Goal: Obtain resource: Download file/media

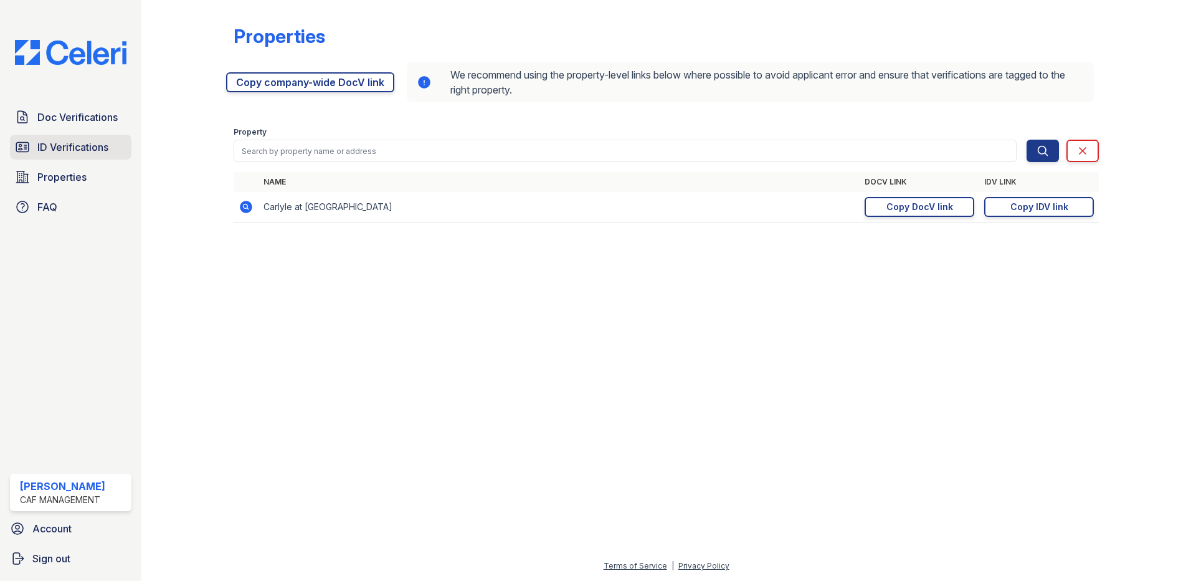
click at [97, 148] on span "ID Verifications" at bounding box center [72, 147] width 71 height 15
click at [70, 141] on span "ID Verifications" at bounding box center [72, 147] width 71 height 15
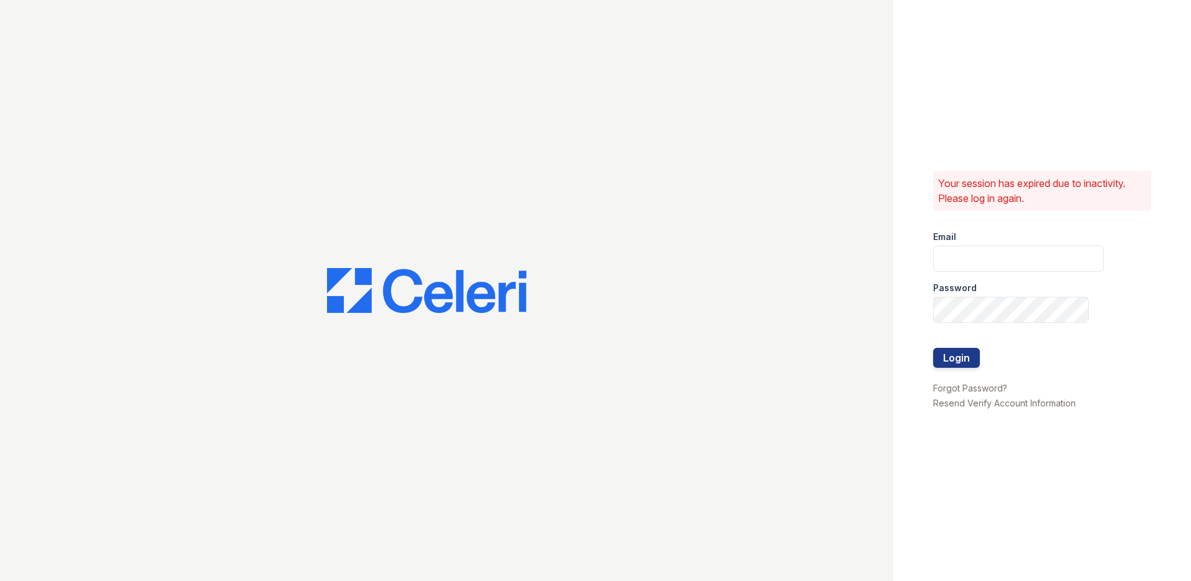
type input "[EMAIL_ADDRESS][DOMAIN_NAME]"
click at [973, 352] on button "Login" at bounding box center [956, 358] width 47 height 20
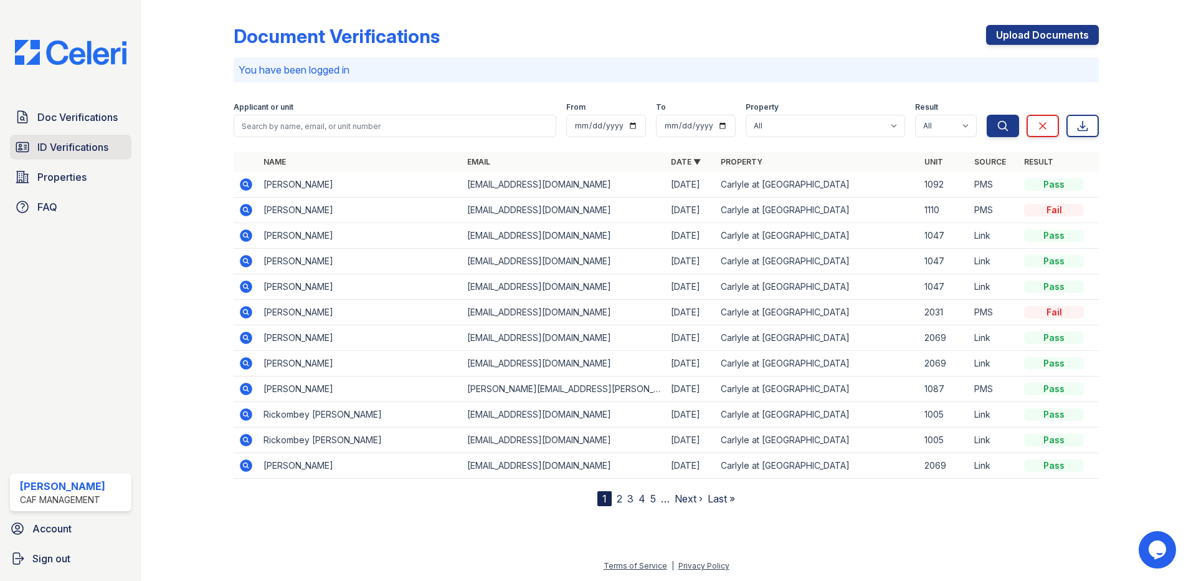
click at [84, 151] on span "ID Verifications" at bounding box center [72, 147] width 71 height 15
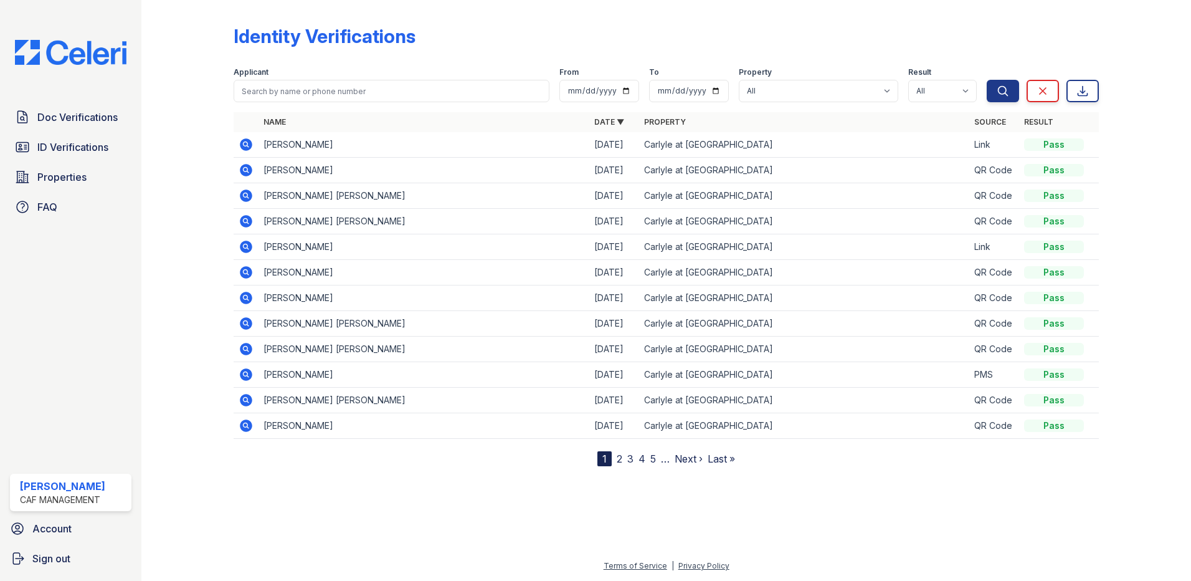
click at [245, 146] on icon at bounding box center [246, 144] width 15 height 15
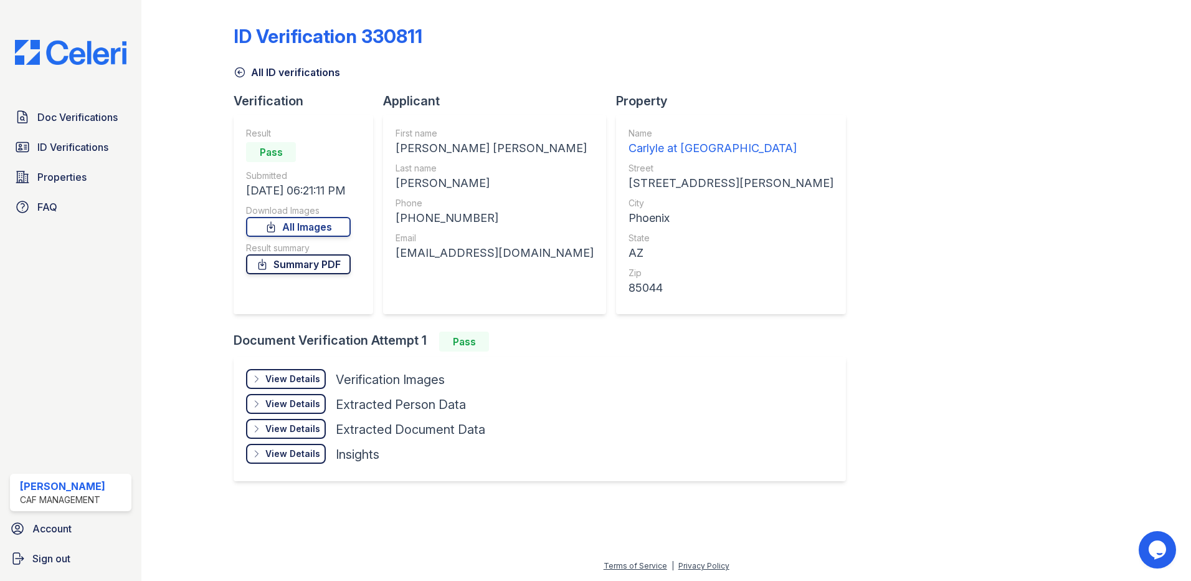
click at [298, 266] on link "Summary PDF" at bounding box center [298, 264] width 105 height 20
click at [333, 228] on link "All Images" at bounding box center [298, 227] width 105 height 20
